Goal: Information Seeking & Learning: Learn about a topic

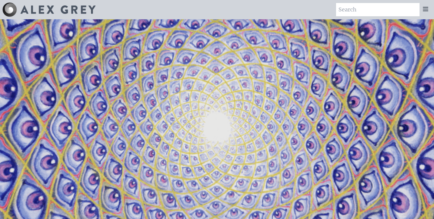
click at [424, 10] on icon at bounding box center [425, 8] width 7 height 7
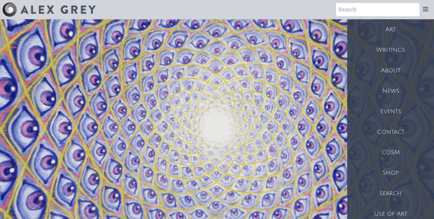
click at [396, 31] on div "Art" at bounding box center [390, 29] width 87 height 21
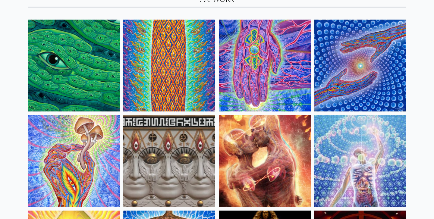
scroll to position [47, 0]
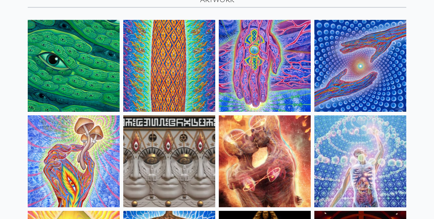
click at [62, 87] on img at bounding box center [74, 66] width 92 height 92
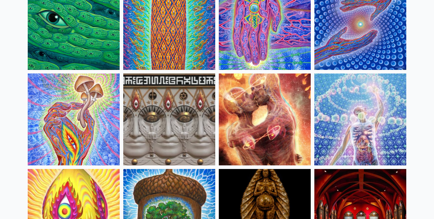
scroll to position [91, 0]
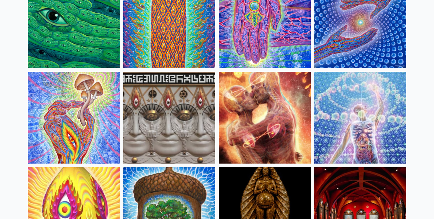
click at [57, 136] on img at bounding box center [74, 118] width 92 height 92
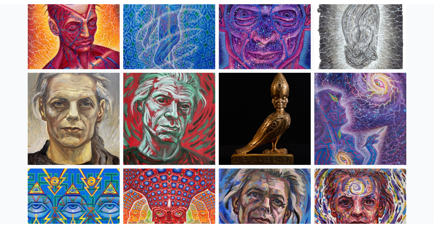
scroll to position [1421, 0]
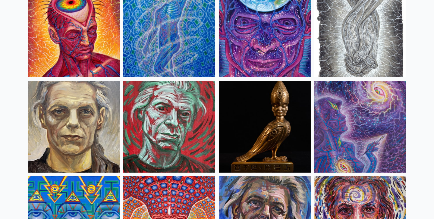
drag, startPoint x: 78, startPoint y: 54, endPoint x: 73, endPoint y: 53, distance: 4.6
click at [78, 54] on img at bounding box center [74, 31] width 92 height 92
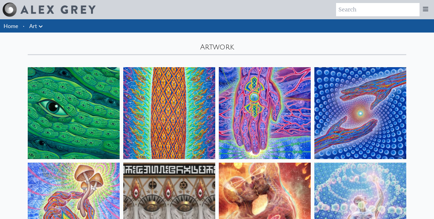
scroll to position [0, 0]
click at [34, 27] on link "Art" at bounding box center [33, 26] width 8 height 8
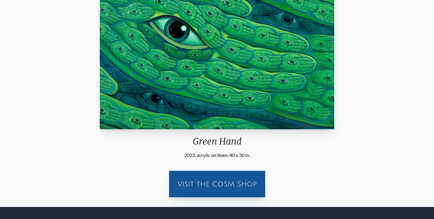
scroll to position [112, 0]
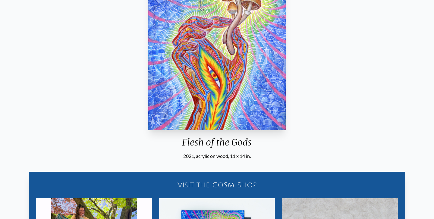
scroll to position [81, 0]
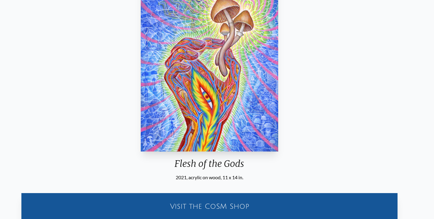
click at [288, 149] on div "Flesh of the Gods 2021, acrylic on wood, 11 x 14 in. Visit the CoSM Shop Flesh …" at bounding box center [209, 167] width 425 height 386
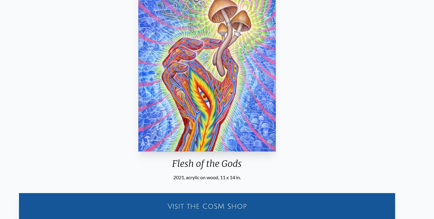
click at [279, 145] on div "Flesh of the Gods 2021, acrylic on wood, 11 x 14 in." at bounding box center [207, 78] width 143 height 208
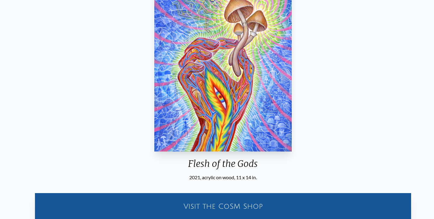
click at [271, 165] on div "Flesh of the Gods 2021, acrylic on wood, 11 x 14 in." at bounding box center [223, 78] width 143 height 208
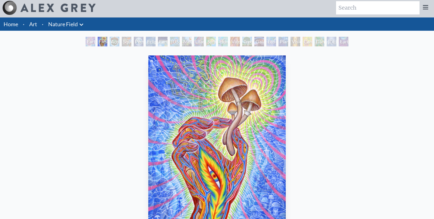
scroll to position [1, 0]
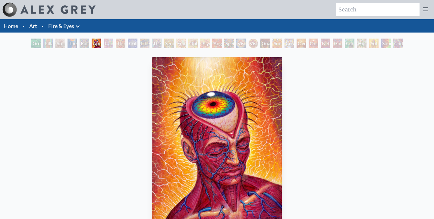
click at [174, 102] on img "6 / 31" at bounding box center [217, 145] width 130 height 176
click at [155, 99] on img "6 / 31" at bounding box center [217, 145] width 130 height 176
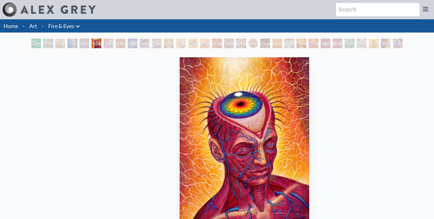
click at [180, 123] on img "6 / 31" at bounding box center [245, 145] width 130 height 176
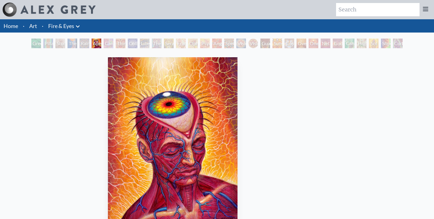
click at [122, 128] on img "6 / 31" at bounding box center [173, 145] width 130 height 176
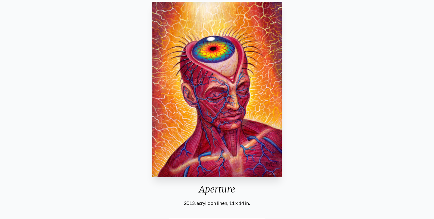
scroll to position [55, 0]
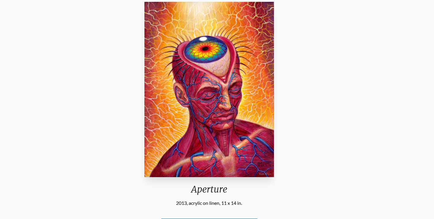
click at [199, 219] on html "Art Writings About" at bounding box center [217, 135] width 434 height 381
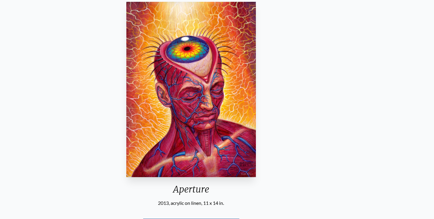
click at [262, 132] on div "Aperture 2013, acrylic on linen, 11 x 14 in. Visit the CoSM Shop" at bounding box center [191, 124] width 425 height 251
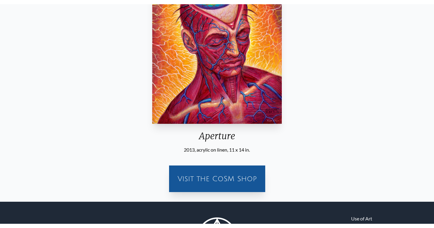
scroll to position [115, 0]
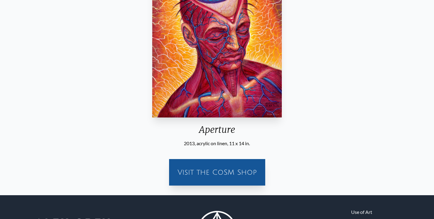
click at [233, 163] on div "Visit the CoSM Shop" at bounding box center [217, 172] width 89 height 19
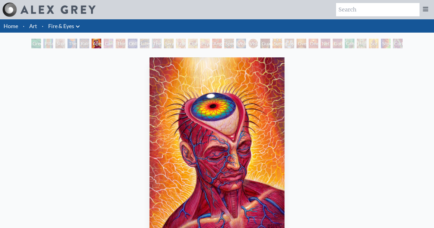
scroll to position [0, 0]
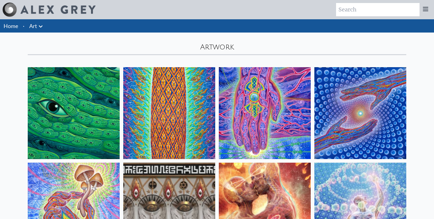
click at [16, 27] on link "Home" at bounding box center [11, 26] width 14 height 7
click at [427, 9] on icon at bounding box center [425, 9] width 5 height 4
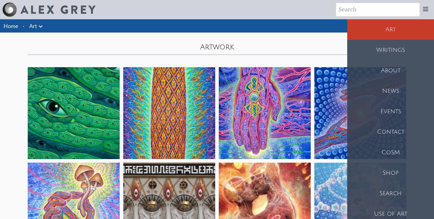
click at [396, 151] on div "CoSM" at bounding box center [390, 152] width 87 height 21
click at [407, 209] on div "Use of Art" at bounding box center [390, 214] width 87 height 21
click at [384, 35] on div "Art" at bounding box center [390, 29] width 87 height 21
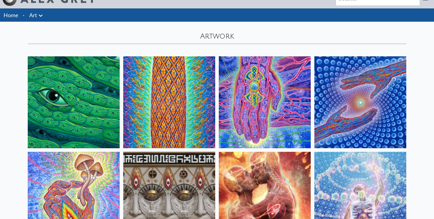
scroll to position [11, 0]
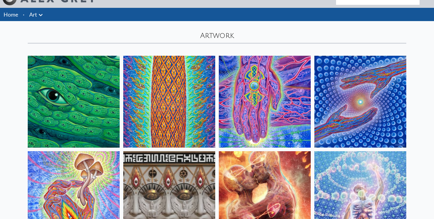
click at [340, 90] on img at bounding box center [361, 102] width 92 height 92
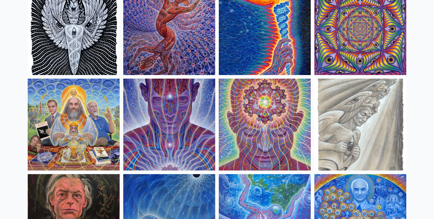
scroll to position [660, 0]
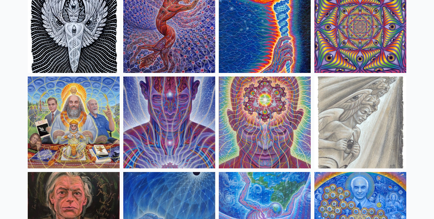
click at [164, 115] on img at bounding box center [169, 123] width 92 height 92
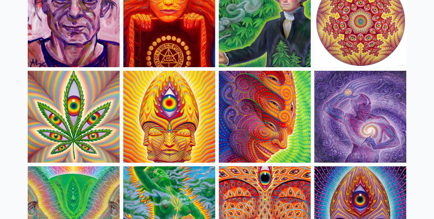
scroll to position [1050, 0]
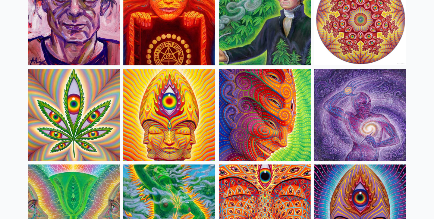
click at [347, 122] on img at bounding box center [361, 115] width 92 height 92
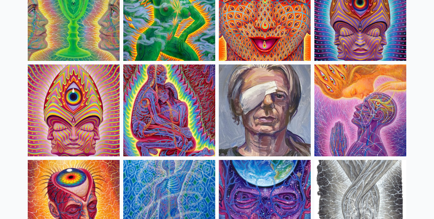
scroll to position [1247, 0]
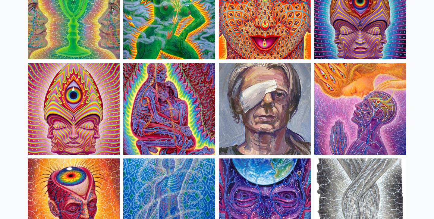
click at [351, 102] on img at bounding box center [361, 109] width 92 height 92
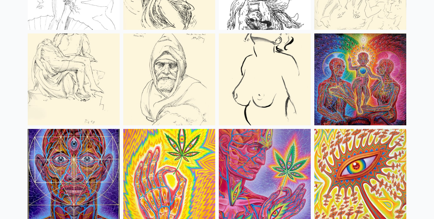
scroll to position [2517, 0]
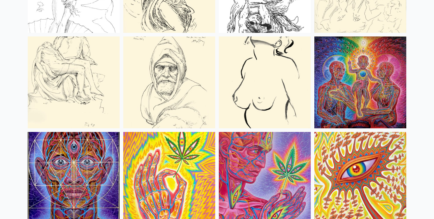
click at [364, 84] on img at bounding box center [361, 82] width 92 height 92
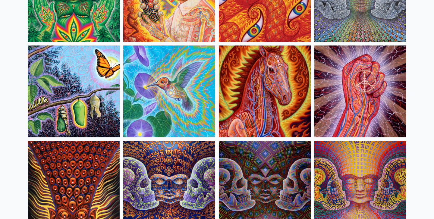
scroll to position [2949, 0]
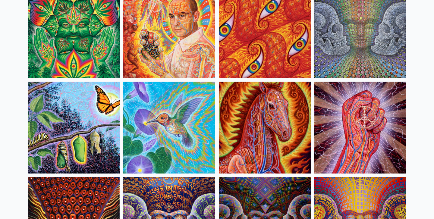
click at [73, 123] on img at bounding box center [74, 128] width 92 height 92
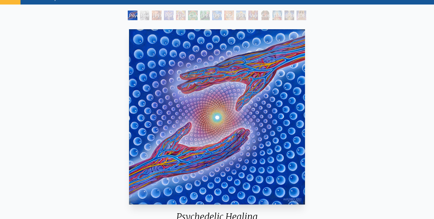
scroll to position [9, 0]
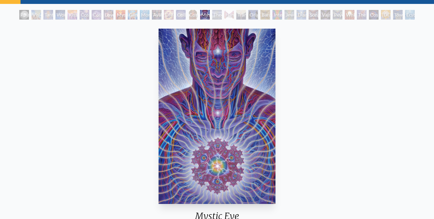
scroll to position [30, 0]
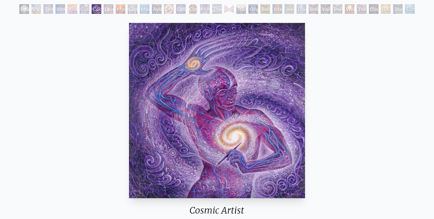
scroll to position [34, 0]
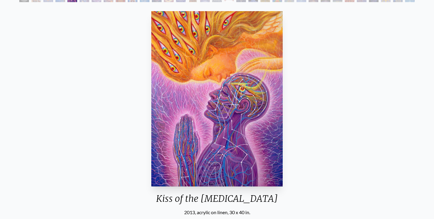
scroll to position [44, 0]
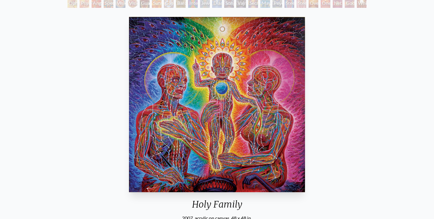
scroll to position [76, 0]
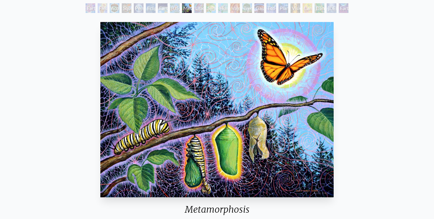
scroll to position [36, 0]
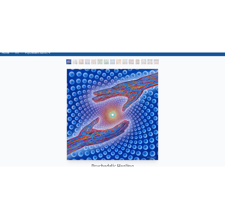
scroll to position [27, 0]
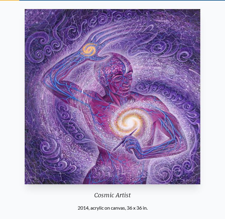
scroll to position [27, 0]
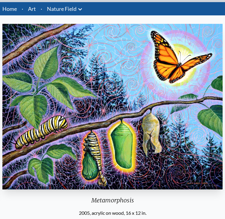
scroll to position [17, 0]
